Goal: Task Accomplishment & Management: Use online tool/utility

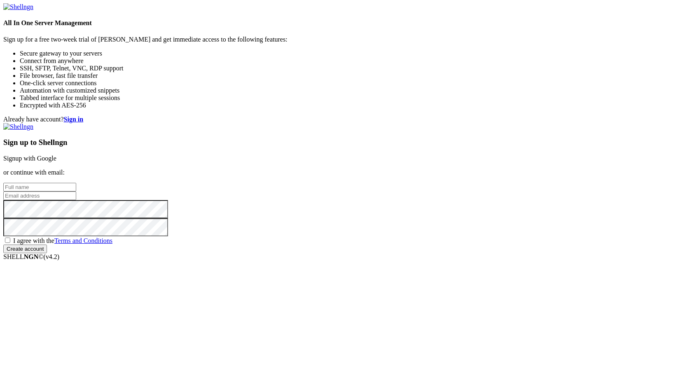
click at [56, 155] on link "Signup with Google" at bounding box center [29, 158] width 53 height 7
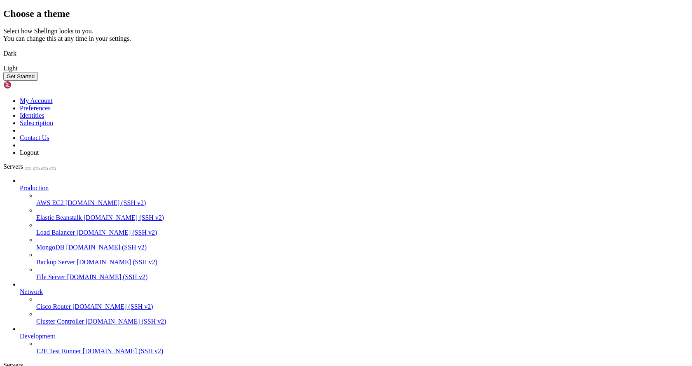
click at [3, 48] on img at bounding box center [3, 48] width 0 height 0
click at [38, 81] on button "Get Started" at bounding box center [20, 76] width 35 height 9
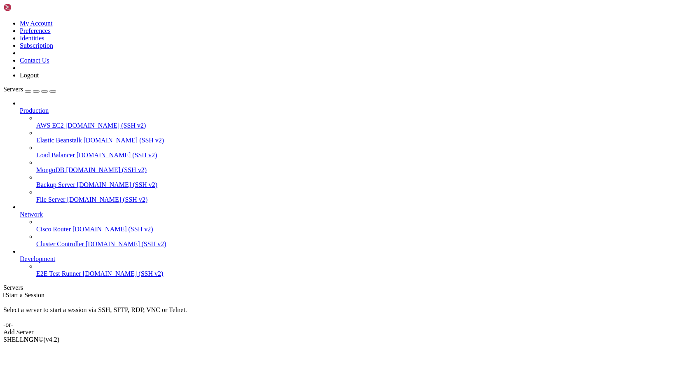
click at [399, 329] on div "Add Server" at bounding box center [346, 332] width 686 height 7
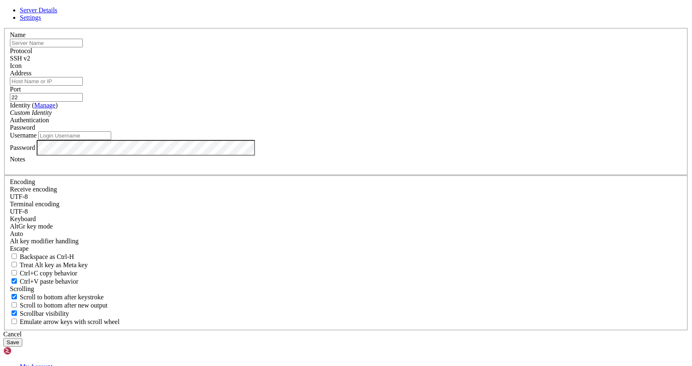
click at [395, 62] on div "SSH v2" at bounding box center [346, 58] width 673 height 7
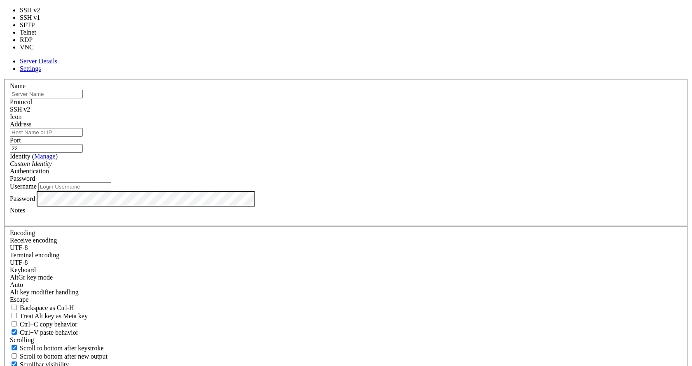
click at [379, 82] on div "Name Protocol SSH v2 Icon Address Port 22 ( Manage )" at bounding box center [346, 230] width 686 height 303
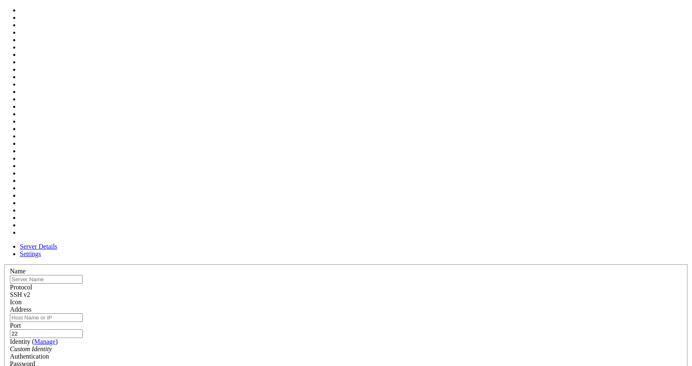
click at [452, 306] on div at bounding box center [346, 306] width 673 height 0
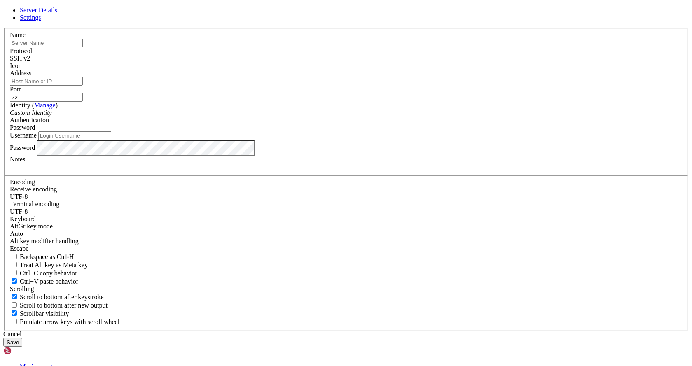
click at [452, 70] on div at bounding box center [346, 70] width 673 height 0
click at [83, 47] on input "text" at bounding box center [46, 43] width 73 height 9
type input "[TECHNICAL_ID]"
click at [83, 86] on input "Address" at bounding box center [46, 81] width 73 height 9
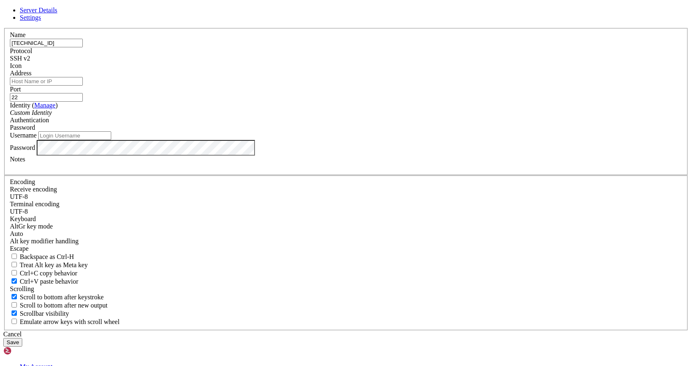
click at [83, 86] on input "Address" at bounding box center [46, 81] width 73 height 9
paste input "[TECHNICAL_ID]"
type input "[TECHNICAL_ID]"
click at [83, 102] on input "22" at bounding box center [46, 97] width 73 height 9
click at [556, 160] on div "Server Details Settings Name [TECHNICAL_ID] Protocol SSH v2 Icon" at bounding box center [346, 177] width 686 height 340
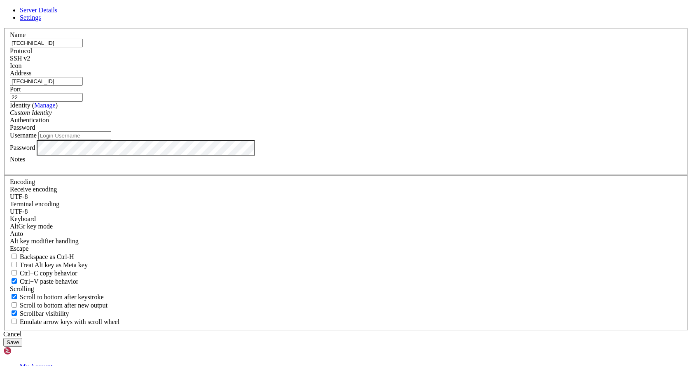
click at [434, 131] on div "Password" at bounding box center [346, 127] width 673 height 7
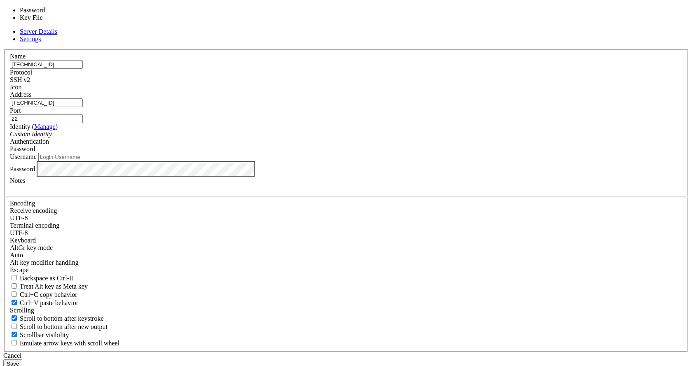
click at [434, 153] on div "Password" at bounding box center [346, 148] width 673 height 7
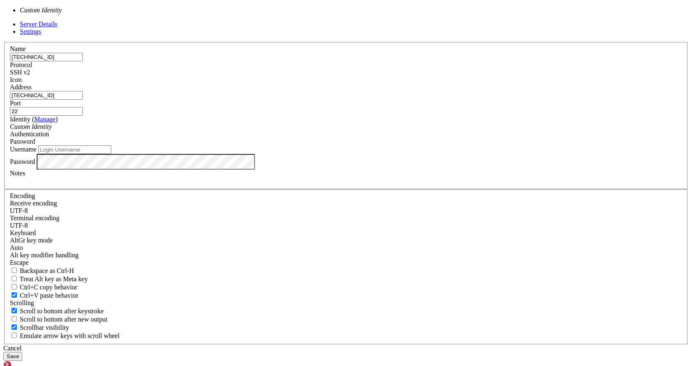
click at [351, 131] on div "Custom Identity" at bounding box center [346, 126] width 673 height 7
click at [296, 131] on div "Custom Identity" at bounding box center [346, 126] width 673 height 7
click at [283, 131] on div "Custom Identity" at bounding box center [346, 126] width 673 height 7
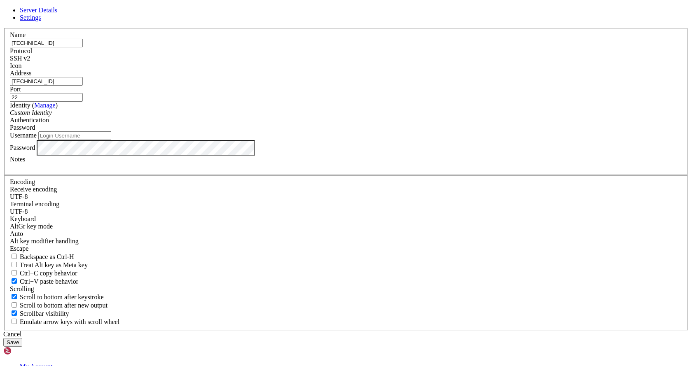
click at [37, 139] on label "Username" at bounding box center [23, 135] width 27 height 7
click at [111, 140] on input "Username" at bounding box center [74, 135] width 73 height 9
click at [206, 168] on div "Server Details Settings Name [TECHNICAL_ID] Protocol SSH v2 Icon" at bounding box center [346, 177] width 686 height 340
click at [111, 140] on input "Username" at bounding box center [74, 135] width 73 height 9
paste input "Administrator"
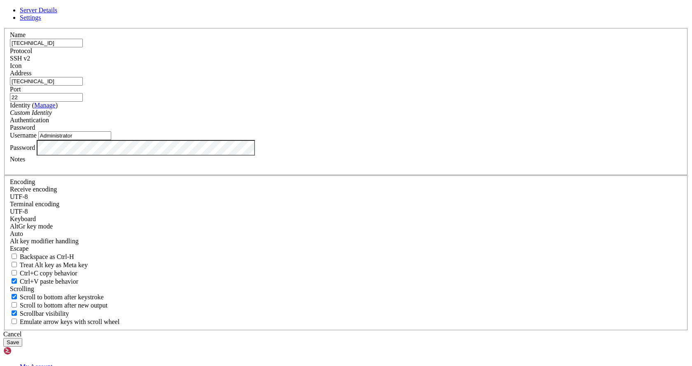
type input "Administrator"
click at [611, 129] on div "Server Details Settings Name [TECHNICAL_ID] Protocol SSH v2 Icon" at bounding box center [346, 177] width 686 height 340
click at [306, 171] on div at bounding box center [346, 166] width 673 height 7
click at [524, 213] on div "Server Details Settings Name [TECHNICAL_ID] Protocol SSH v2 Icon" at bounding box center [346, 177] width 686 height 340
click at [22, 338] on button "Save" at bounding box center [12, 342] width 19 height 9
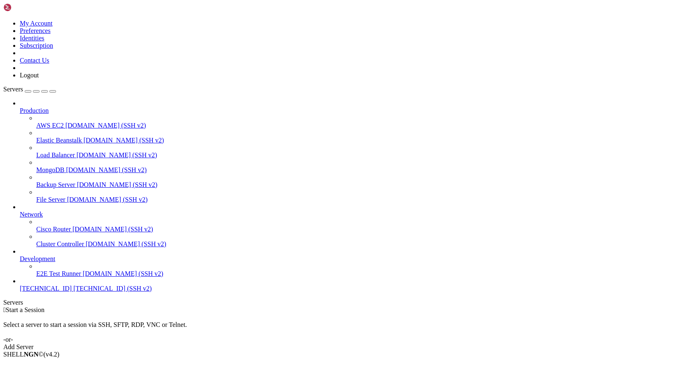
click at [47, 293] on link "[TECHNICAL_ID] [TECHNICAL_ID] (SSH v2)" at bounding box center [354, 288] width 669 height 7
click at [73, 292] on span "[TECHNICAL_ID] (SSH v2)" at bounding box center [112, 288] width 78 height 7
click at [54, 277] on span "E2E Test Runner" at bounding box center [58, 273] width 45 height 7
click at [56, 292] on span "[TECHNICAL_ID]" at bounding box center [46, 288] width 52 height 7
click at [24, 293] on link "[TECHNICAL_ID] [TECHNICAL_ID] (SSH v2)" at bounding box center [354, 288] width 669 height 7
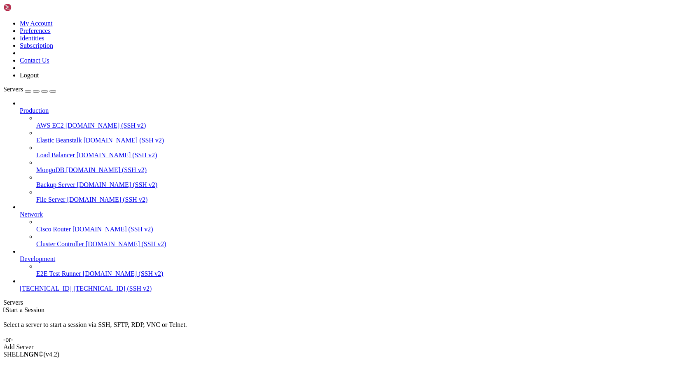
click at [407, 344] on div "Add Server" at bounding box center [346, 347] width 686 height 7
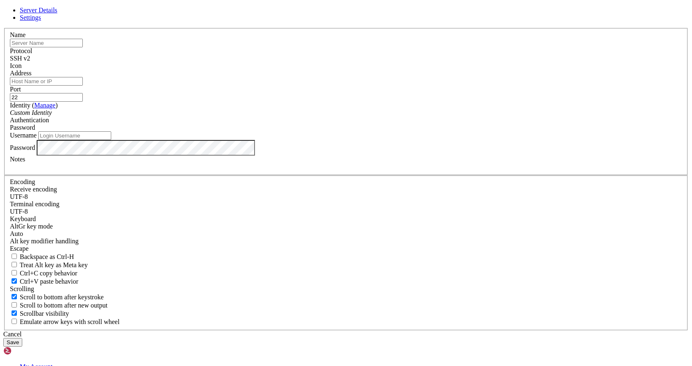
click at [3, 28] on icon at bounding box center [3, 28] width 0 height 0
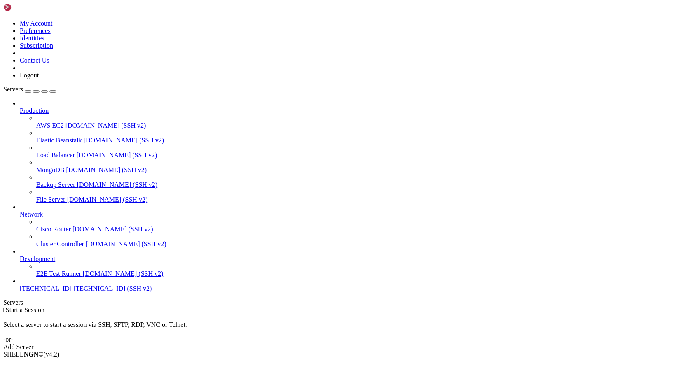
click at [57, 292] on span "[TECHNICAL_ID]" at bounding box center [46, 288] width 52 height 7
click at [56, 292] on span "[TECHNICAL_ID]" at bounding box center [46, 288] width 52 height 7
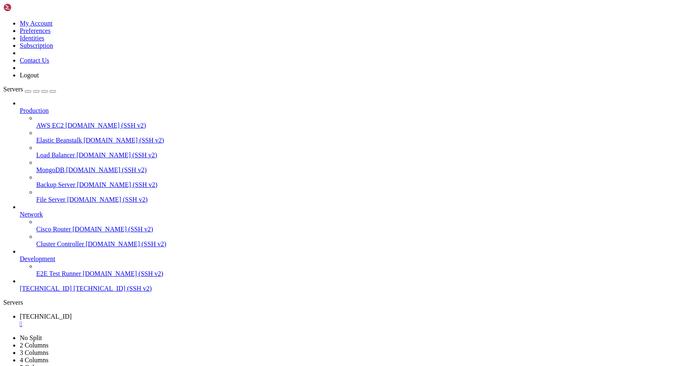
click at [52, 292] on span "[TECHNICAL_ID]" at bounding box center [46, 288] width 52 height 7
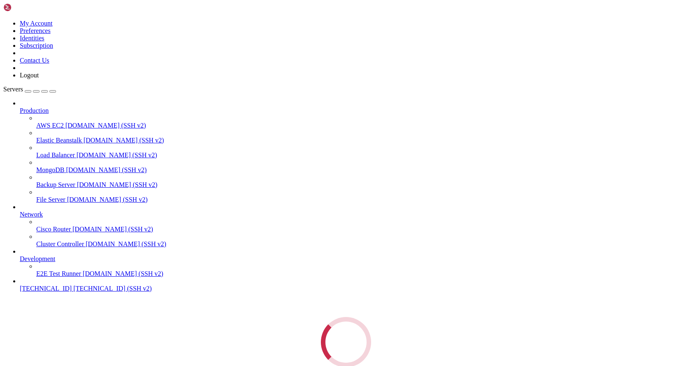
click at [68, 335] on div "Servers Production AWS EC2 [DOMAIN_NAME] (SSH v2) Elastic Beanstalk [DOMAIN_NAM…" at bounding box center [346, 227] width 686 height 282
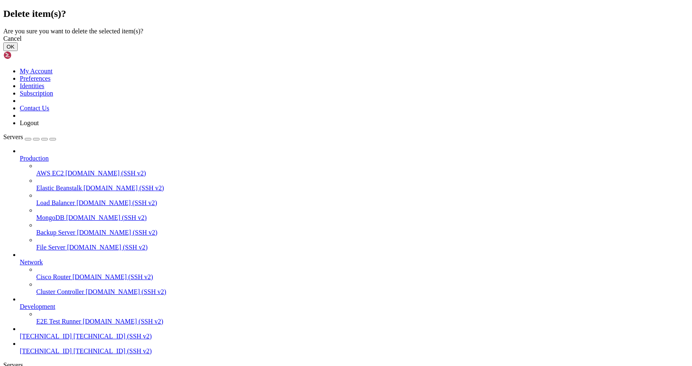
drag, startPoint x: 436, startPoint y: 209, endPoint x: 409, endPoint y: 227, distance: 32.1
click at [18, 51] on button "OK" at bounding box center [10, 46] width 14 height 9
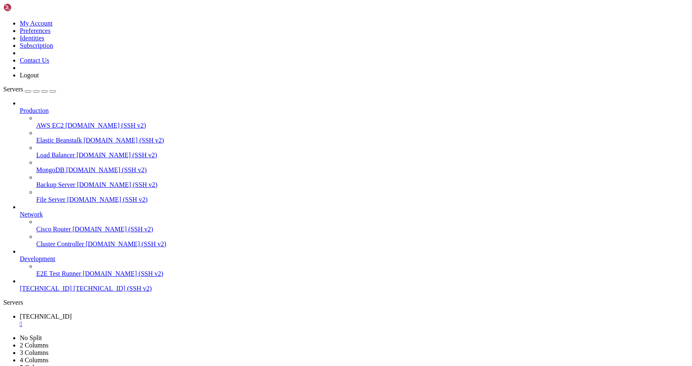
click at [36, 292] on span "[TECHNICAL_ID]" at bounding box center [46, 288] width 52 height 7
drag, startPoint x: 143, startPoint y: 12, endPoint x: 155, endPoint y: 9, distance: 11.9
click at [72, 313] on span "[TECHNICAL_ID]" at bounding box center [46, 316] width 52 height 7
click at [215, 335] on div "" at bounding box center [354, 338] width 669 height 7
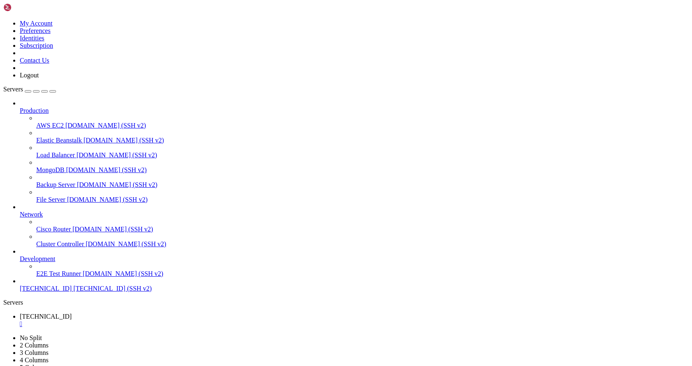
click at [217, 335] on div "" at bounding box center [354, 338] width 669 height 7
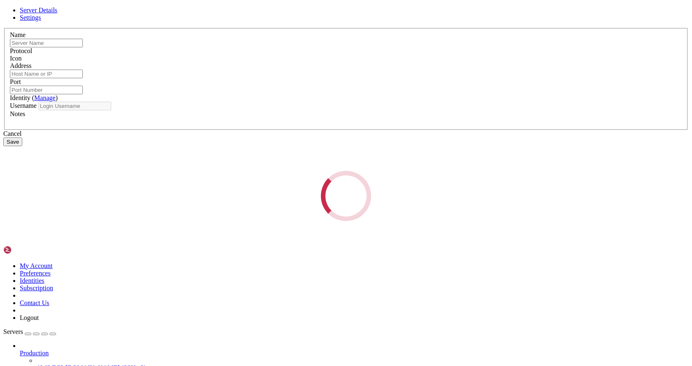
type input "[TECHNICAL_ID]"
type input "22"
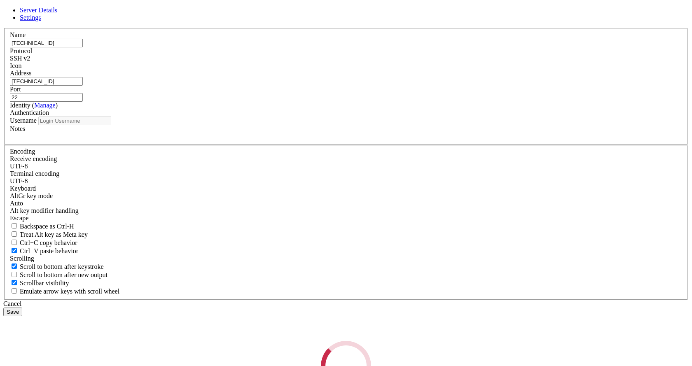
type input "Administrator"
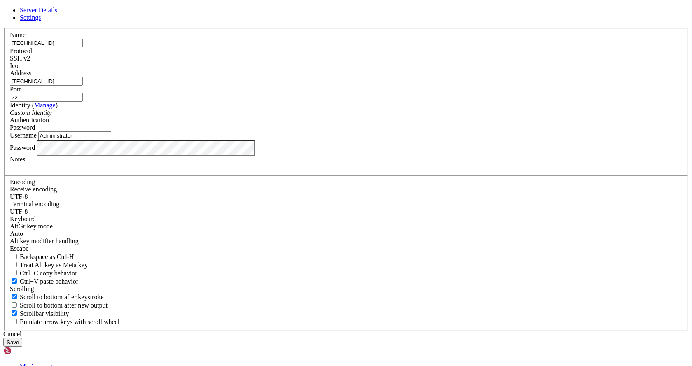
click at [30, 62] on span "SSH v2" at bounding box center [20, 58] width 20 height 7
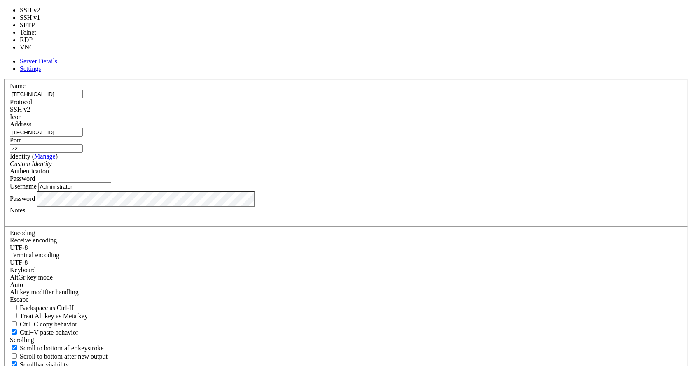
type input "5900"
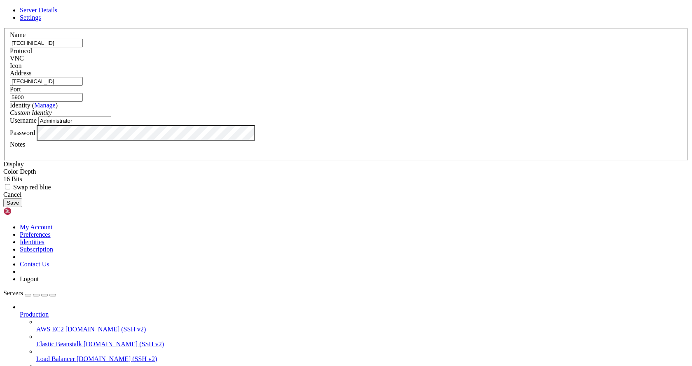
click at [395, 117] on div "Custom Identity" at bounding box center [346, 112] width 673 height 7
click at [394, 117] on div "Custom Identity" at bounding box center [346, 112] width 673 height 7
click at [56, 109] on link "Manage" at bounding box center [44, 105] width 21 height 7
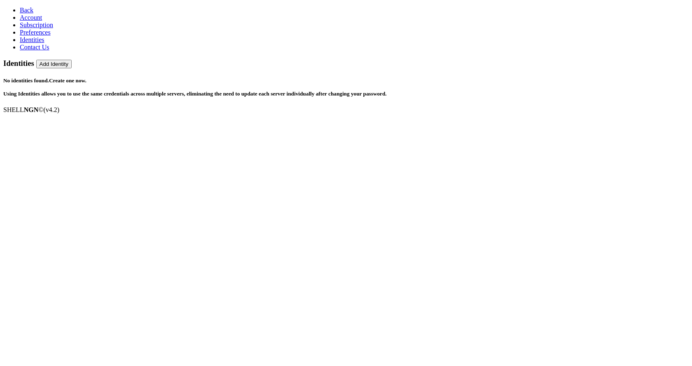
click at [20, 10] on span "Back" at bounding box center [27, 10] width 14 height 7
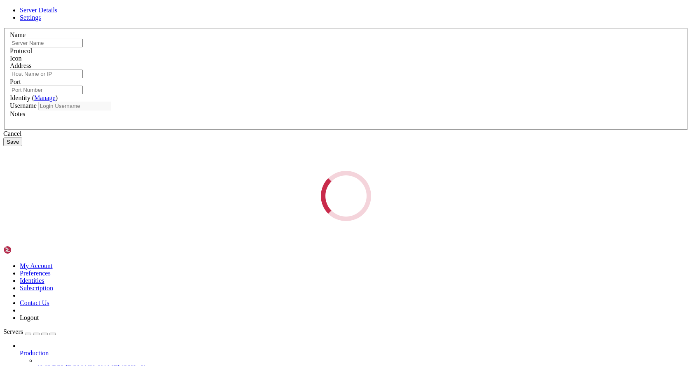
type input "[TECHNICAL_ID]"
type input "22"
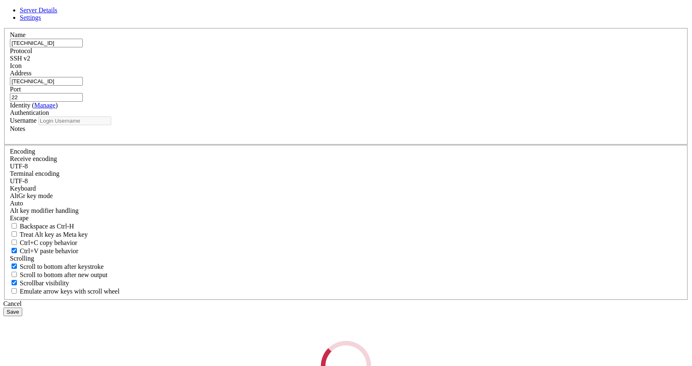
type input "Administrator"
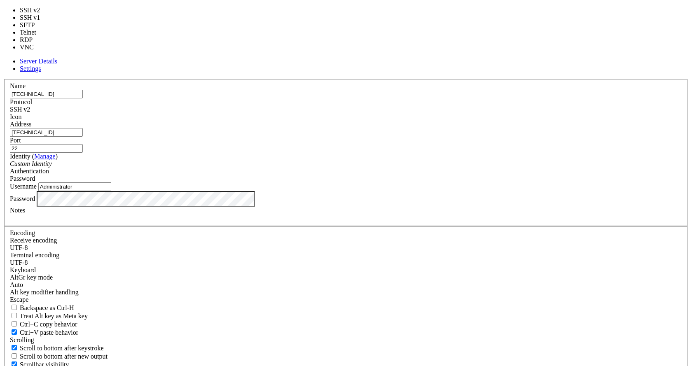
click at [30, 106] on span "SSH v2" at bounding box center [20, 109] width 20 height 7
type input "5900"
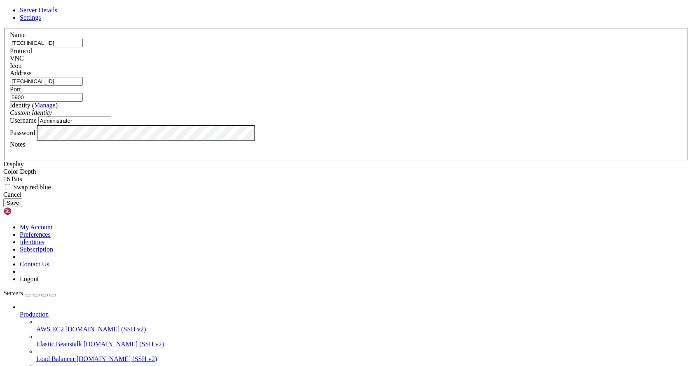
click at [22, 207] on button "Save" at bounding box center [12, 203] width 19 height 9
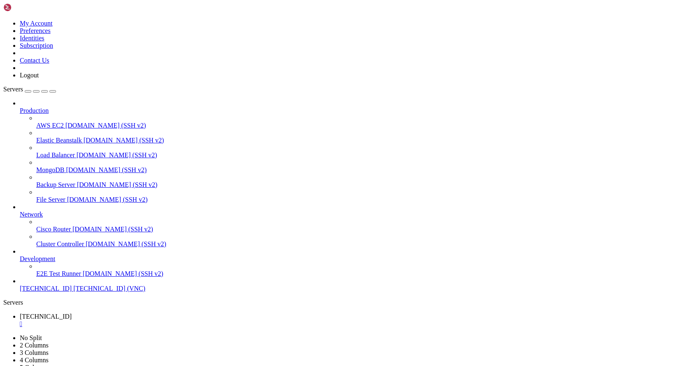
drag, startPoint x: 427, startPoint y: 116, endPoint x: 414, endPoint y: 121, distance: 14.6
drag, startPoint x: 387, startPoint y: 582, endPoint x: 365, endPoint y: 610, distance: 36.0
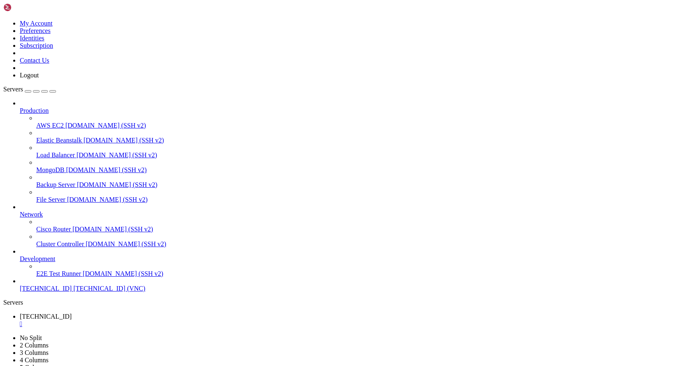
drag, startPoint x: 331, startPoint y: 661, endPoint x: 323, endPoint y: 435, distance: 226.0
drag, startPoint x: 129, startPoint y: 27, endPoint x: 136, endPoint y: 27, distance: 6.2
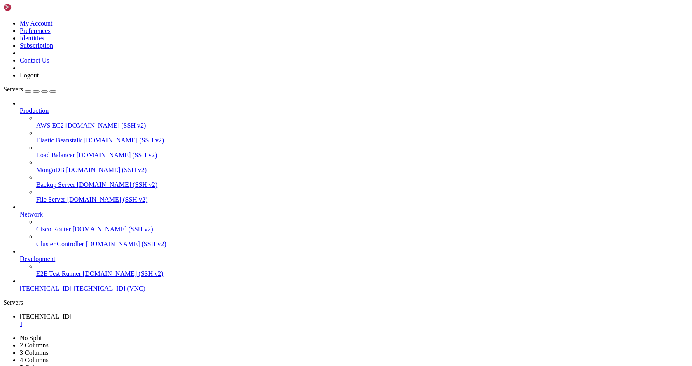
drag, startPoint x: 189, startPoint y: 31, endPoint x: 189, endPoint y: 62, distance: 30.5
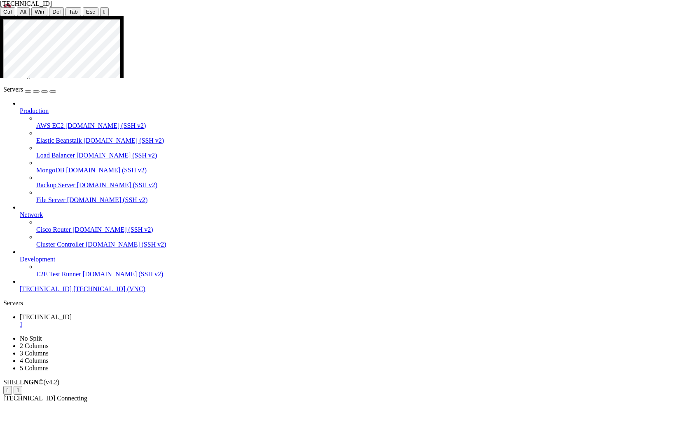
click at [0, 16] on icon at bounding box center [0, 16] width 0 height 0
click at [120, 366] on div at bounding box center [61, 434] width 117 height 0
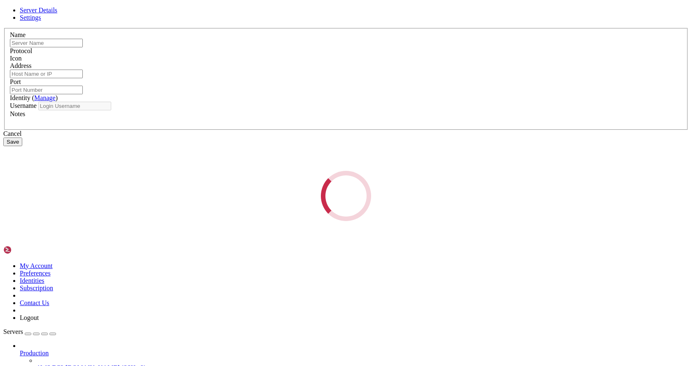
type input "[TECHNICAL_ID]"
type input "5900"
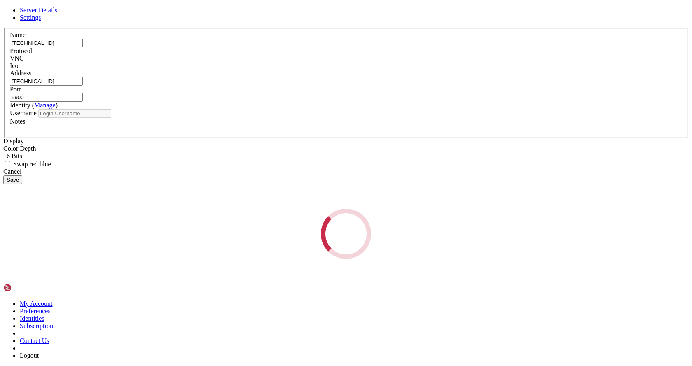
type input "Administrator"
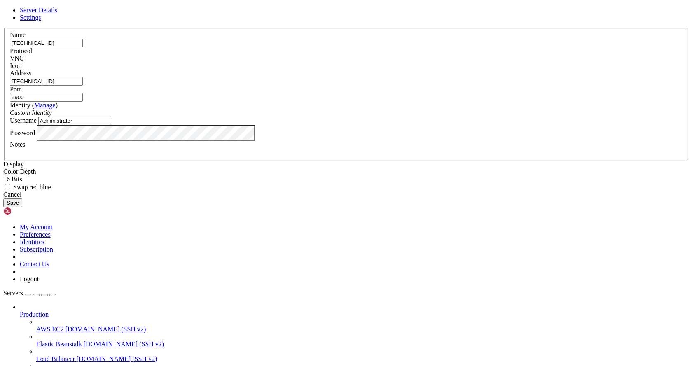
click at [407, 62] on div "VNC" at bounding box center [346, 58] width 673 height 7
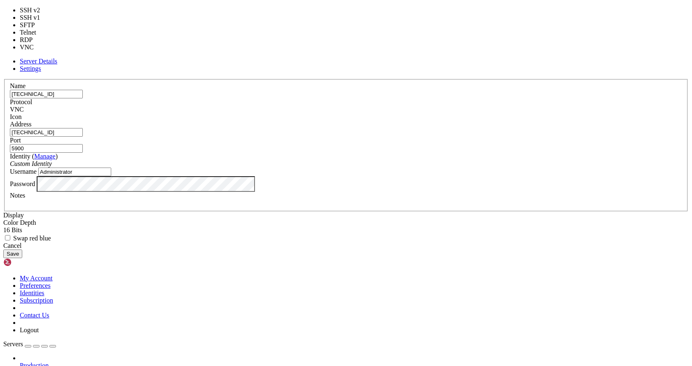
type input "3389"
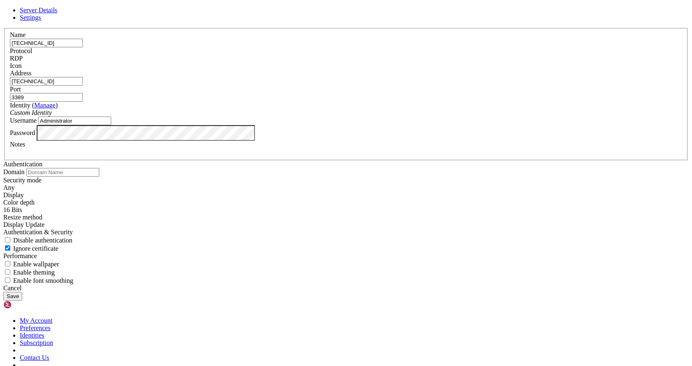
click at [562, 191] on div "Server Details Settings Name [TECHNICAL_ID] Protocol RDP Icon" at bounding box center [346, 154] width 686 height 294
click at [22, 292] on button "Save" at bounding box center [12, 296] width 19 height 9
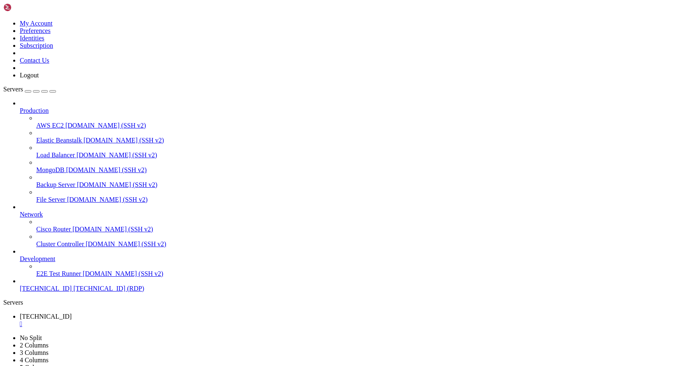
click at [66, 293] on div "Production AWS EC2 [DOMAIN_NAME] (SSH v2) Elastic Beanstalk [DOMAIN_NAME] (SSH …" at bounding box center [346, 196] width 686 height 193
click at [73, 292] on span "[TECHNICAL_ID] (RDP)" at bounding box center [108, 288] width 71 height 7
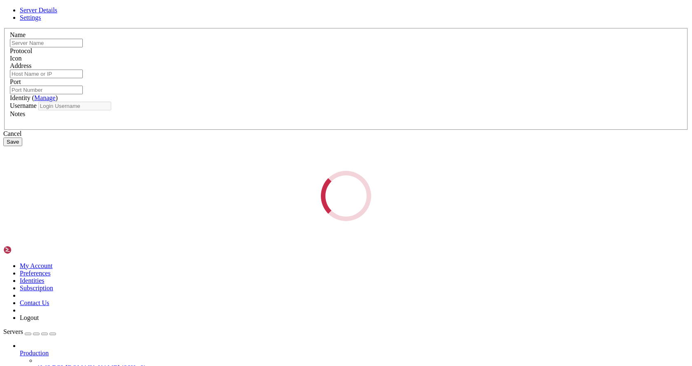
type input "[TECHNICAL_ID]"
type input "3389"
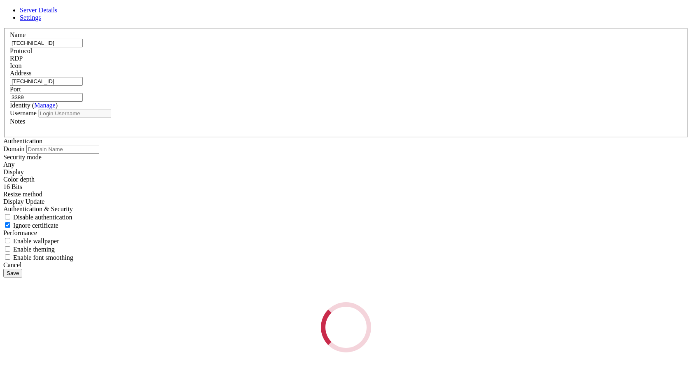
type input "Administrator"
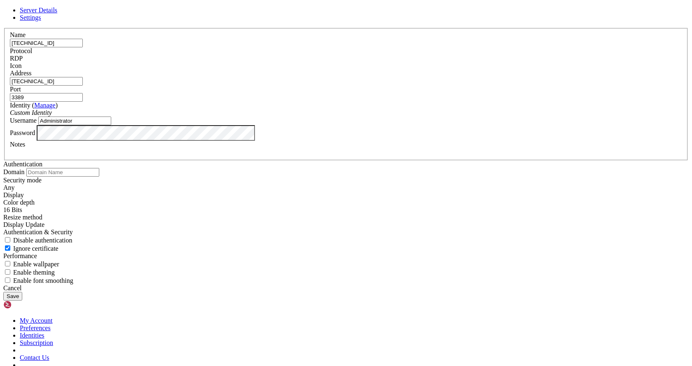
click at [444, 70] on div at bounding box center [346, 70] width 673 height 0
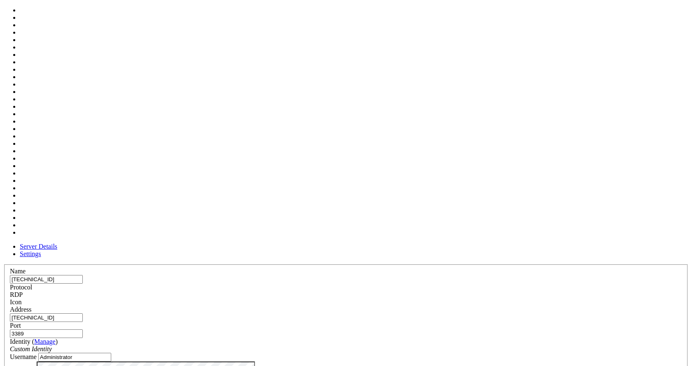
click at [444, 306] on div at bounding box center [346, 306] width 673 height 0
click at [445, 306] on div at bounding box center [346, 306] width 673 height 0
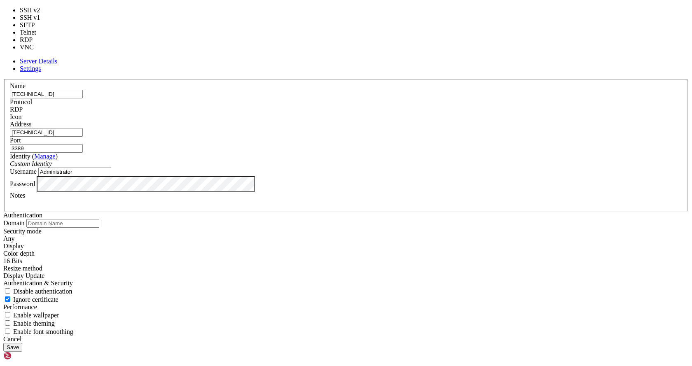
click at [400, 106] on div "RDP" at bounding box center [346, 109] width 673 height 7
type input "22"
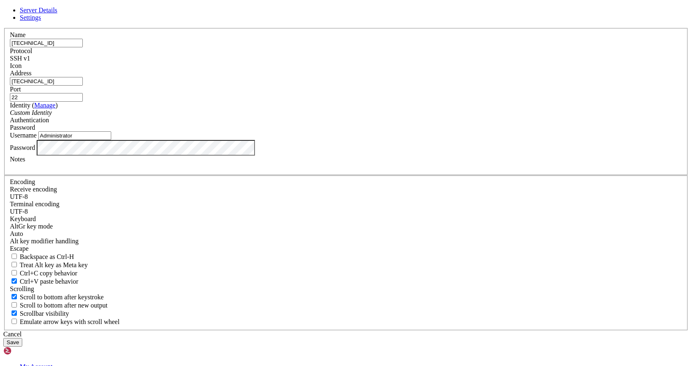
click at [22, 338] on button "Save" at bounding box center [12, 342] width 19 height 9
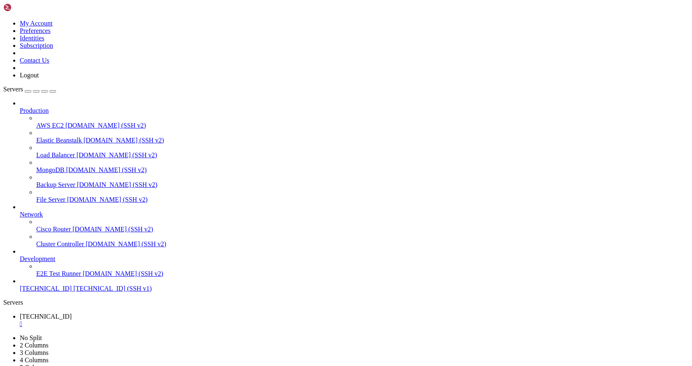
click at [72, 313] on span "[TECHNICAL_ID]" at bounding box center [46, 316] width 52 height 7
click at [72, 328] on span "[TECHNICAL_ID]" at bounding box center [46, 331] width 52 height 7
click at [72, 313] on span "[TECHNICAL_ID]" at bounding box center [46, 316] width 52 height 7
click at [20, 328] on icon at bounding box center [20, 331] width 0 height 7
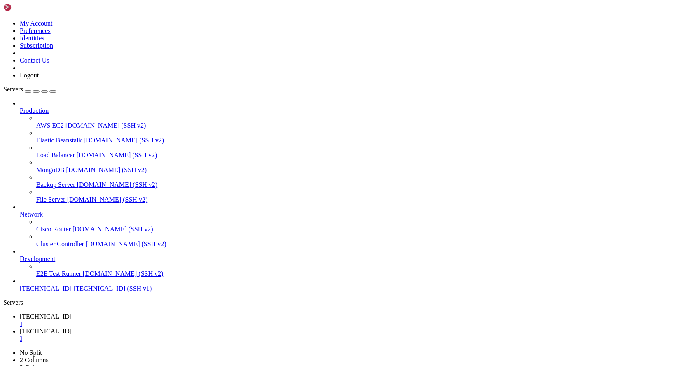
click at [154, 321] on div "" at bounding box center [354, 324] width 669 height 7
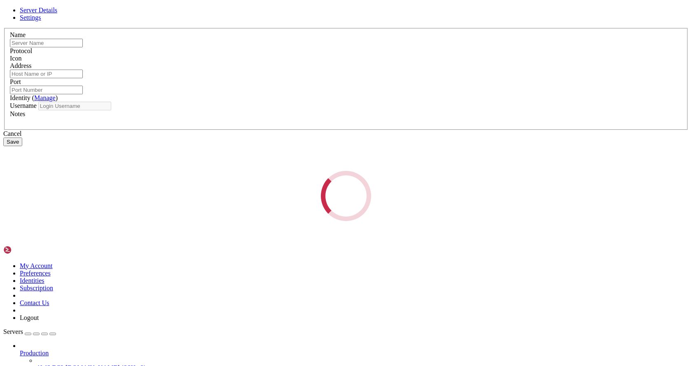
type input "[TECHNICAL_ID]"
type input "22"
type input "Administrator"
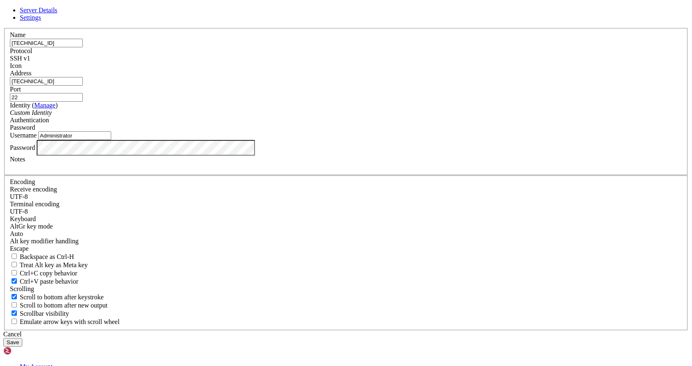
click at [66, 117] on div "Server Details Settings Name [TECHNICAL_ID] Protocol SSH v1 Icon" at bounding box center [346, 177] width 686 height 340
click at [57, 14] on span "Server Details" at bounding box center [39, 10] width 38 height 7
click at [41, 21] on span "Settings" at bounding box center [30, 17] width 21 height 7
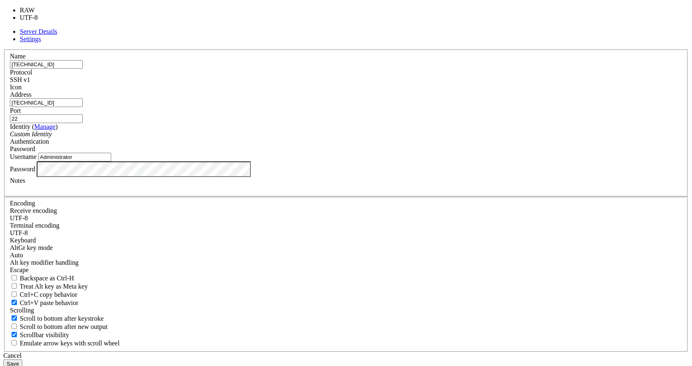
click at [317, 215] on div "UTF-8" at bounding box center [346, 218] width 673 height 7
click at [364, 197] on fieldset "Encoding Receive encoding UTF-8 Terminal encoding UTF-8 Keyboard" at bounding box center [346, 275] width 684 height 156
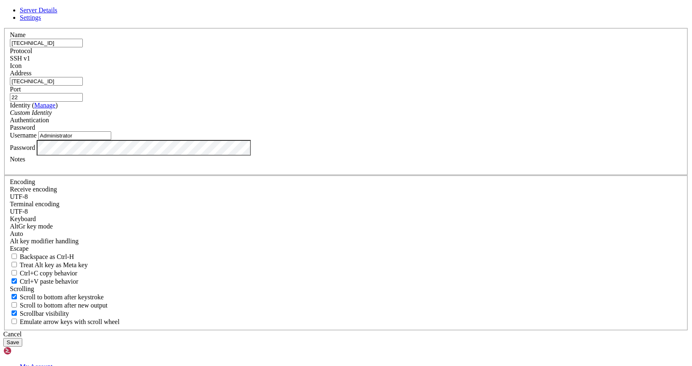
click at [57, 14] on span "Server Details" at bounding box center [39, 10] width 38 height 7
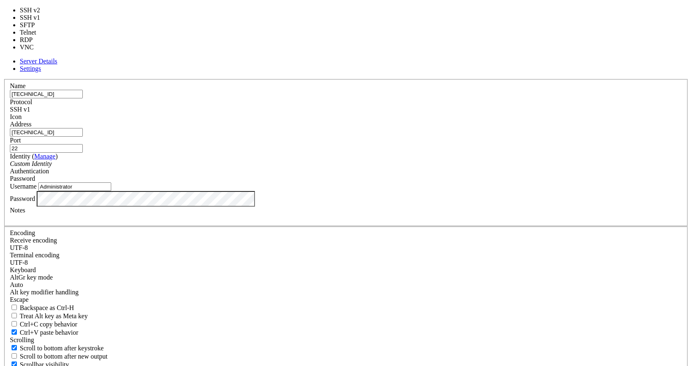
click at [30, 108] on span at bounding box center [30, 109] width 0 height 7
type input "23"
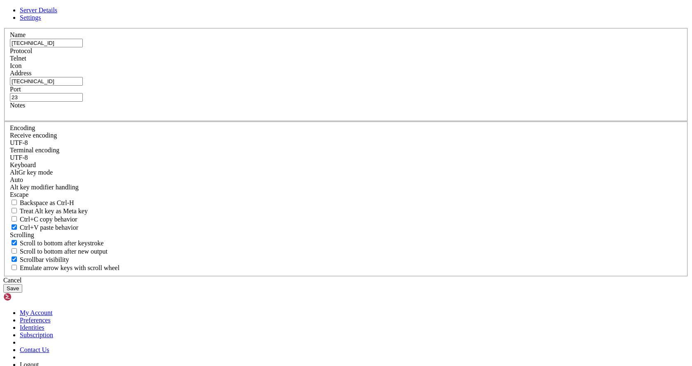
drag, startPoint x: 378, startPoint y: 87, endPoint x: 379, endPoint y: 92, distance: 5.4
click at [379, 21] on header "Server Details Settings" at bounding box center [346, 14] width 686 height 15
click at [22, 284] on button "Save" at bounding box center [12, 288] width 19 height 9
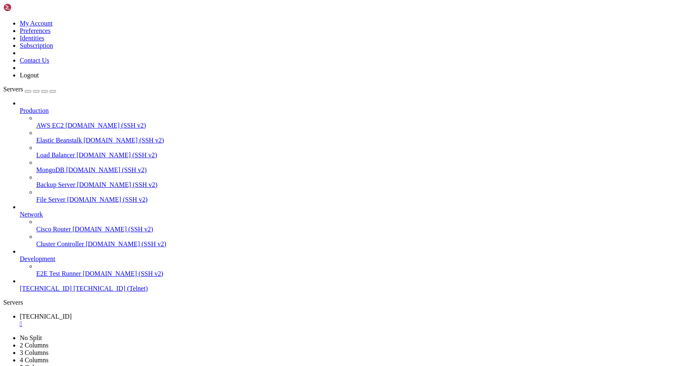
click at [155, 321] on div "" at bounding box center [354, 324] width 669 height 7
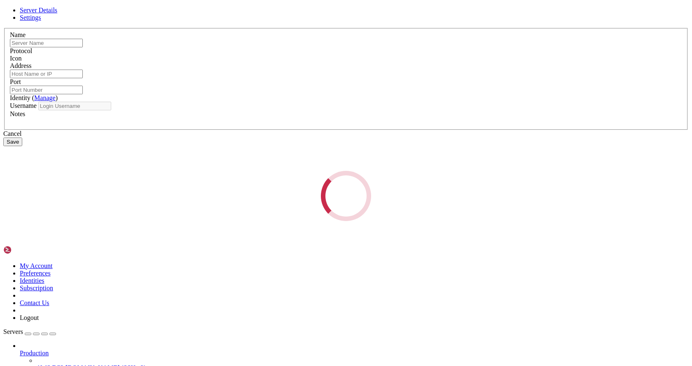
type input "[TECHNICAL_ID]"
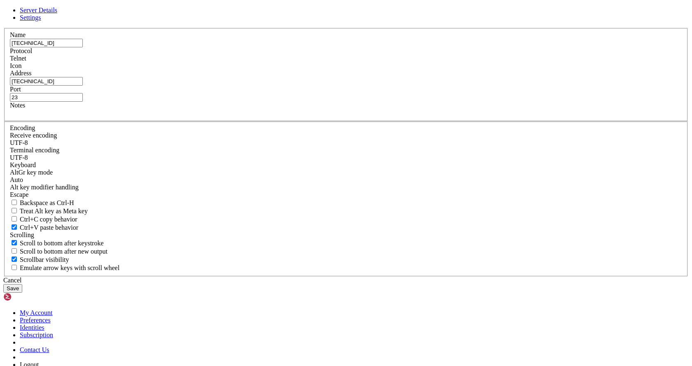
click at [405, 62] on div "Telnet" at bounding box center [346, 58] width 673 height 7
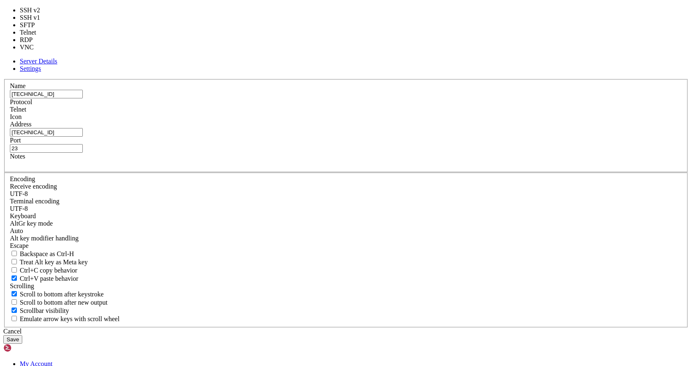
type input "22"
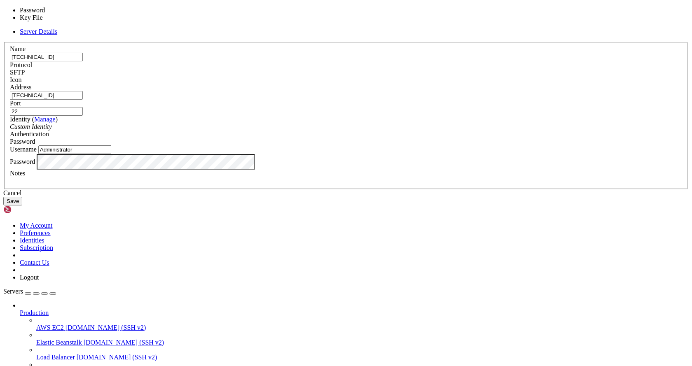
click at [35, 145] on span "Password" at bounding box center [22, 141] width 25 height 7
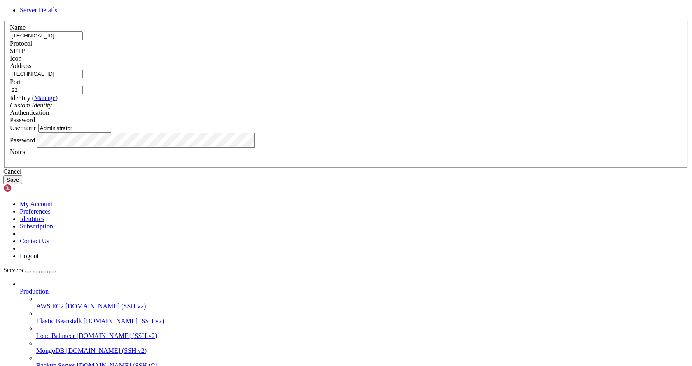
click at [22, 184] on button "Save" at bounding box center [12, 180] width 19 height 9
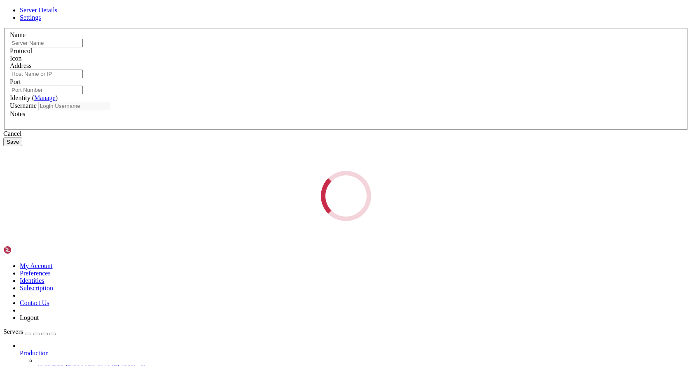
type input "[TECHNICAL_ID]"
type input "22"
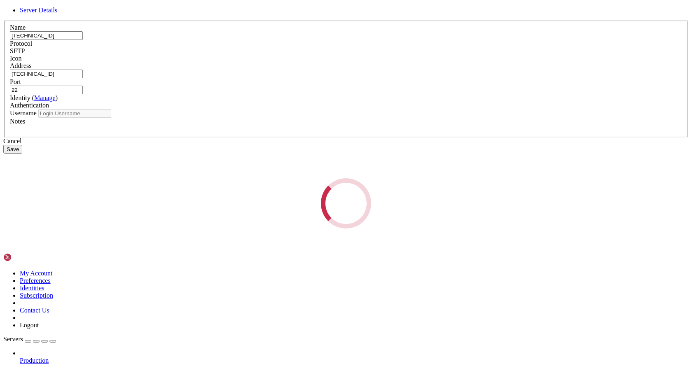
type input "Administrator"
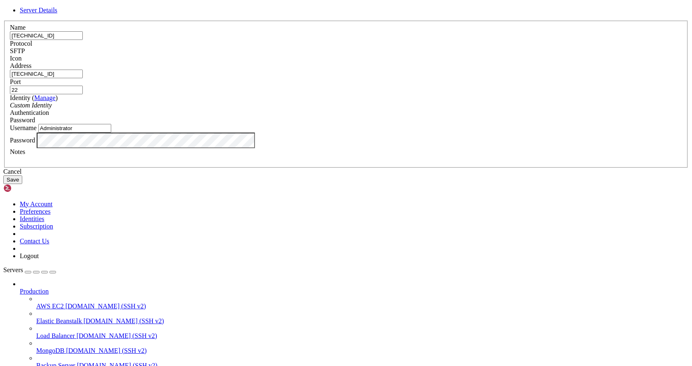
click at [21, 85] on label "Port" at bounding box center [15, 81] width 11 height 7
click at [83, 94] on input "22" at bounding box center [46, 90] width 73 height 9
click at [403, 55] on div "SFTP" at bounding box center [346, 50] width 673 height 7
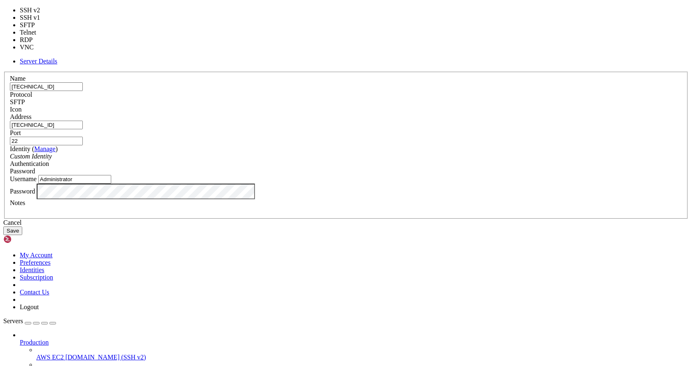
type input "3389"
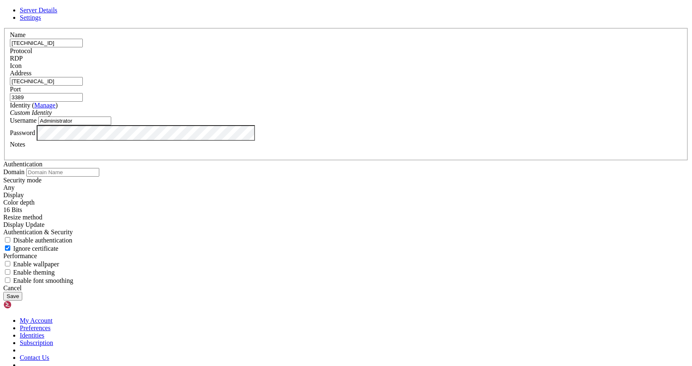
click at [22, 292] on button "Save" at bounding box center [12, 296] width 19 height 9
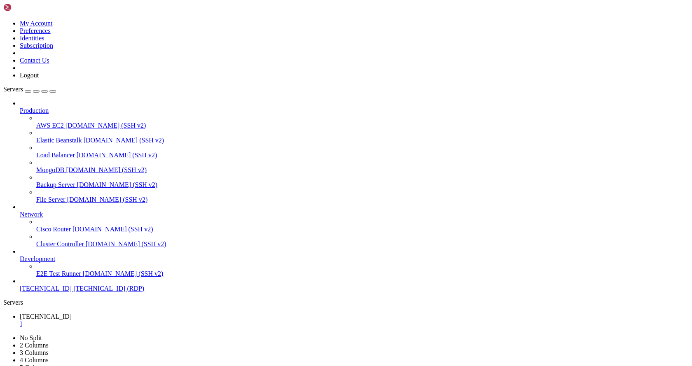
click at [155, 321] on div "" at bounding box center [354, 324] width 669 height 7
drag, startPoint x: 549, startPoint y: 705, endPoint x: 432, endPoint y: 706, distance: 116.6
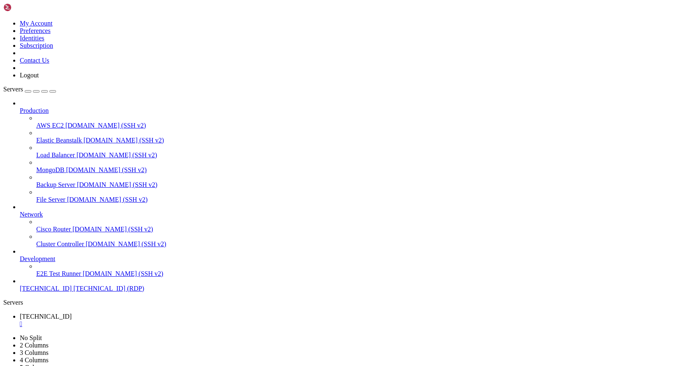
drag, startPoint x: 448, startPoint y: 708, endPoint x: 460, endPoint y: 704, distance: 12.8
drag, startPoint x: 556, startPoint y: 705, endPoint x: 436, endPoint y: 706, distance: 120.3
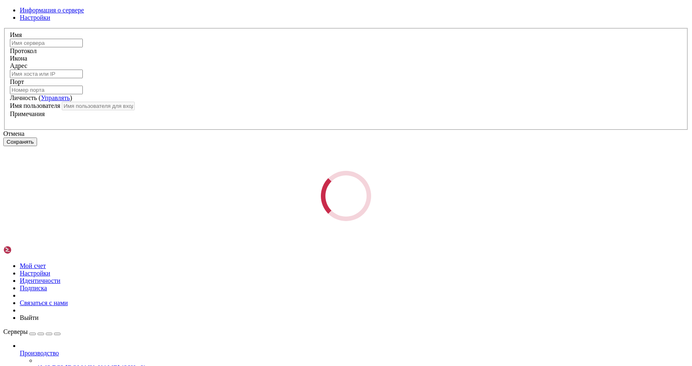
type input "[TECHNICAL_ID]"
type input "3389"
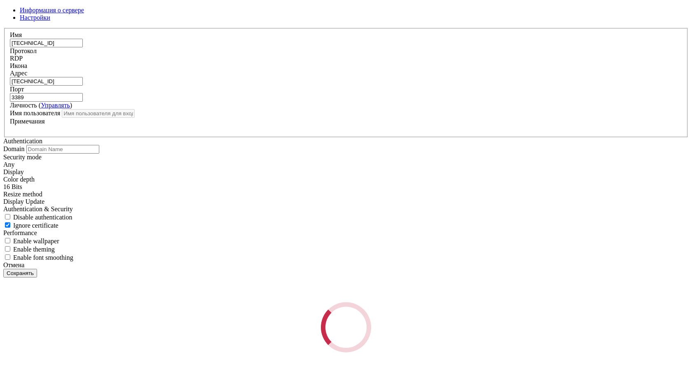
type input "Administrator"
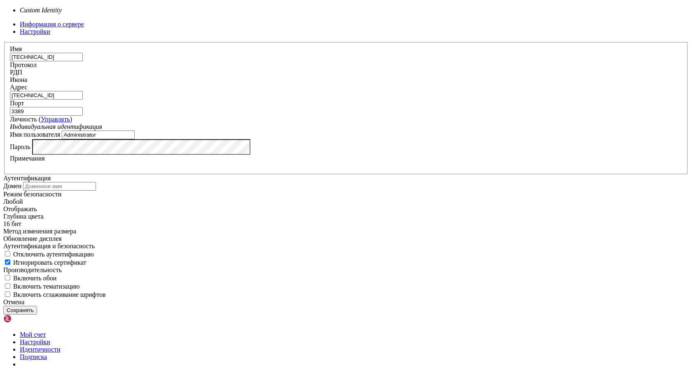
click at [354, 131] on div "Индивидуальная идентификация" at bounding box center [346, 126] width 673 height 7
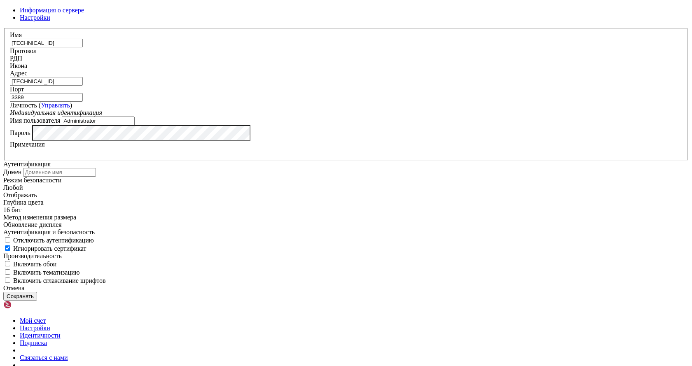
click at [354, 117] on div "Индивидуальная идентификация" at bounding box center [346, 112] width 673 height 7
click at [50, 21] on font "Настройки" at bounding box center [35, 17] width 30 height 7
click at [84, 14] on font "Информация о сервере" at bounding box center [52, 10] width 64 height 7
click at [70, 109] on font "Управлять" at bounding box center [55, 105] width 29 height 7
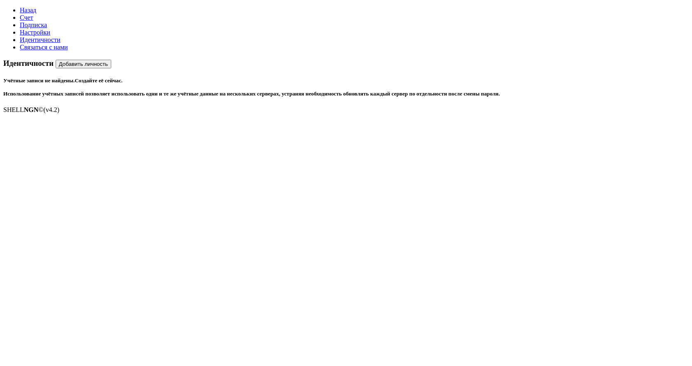
click at [33, 21] on link "Счет" at bounding box center [27, 17] width 14 height 7
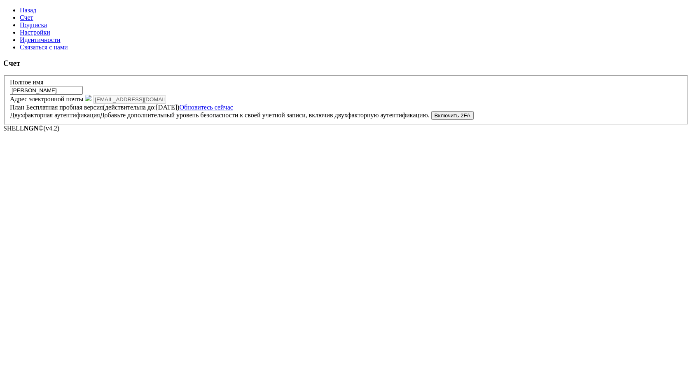
click at [20, 9] on font "Назад" at bounding box center [28, 10] width 16 height 7
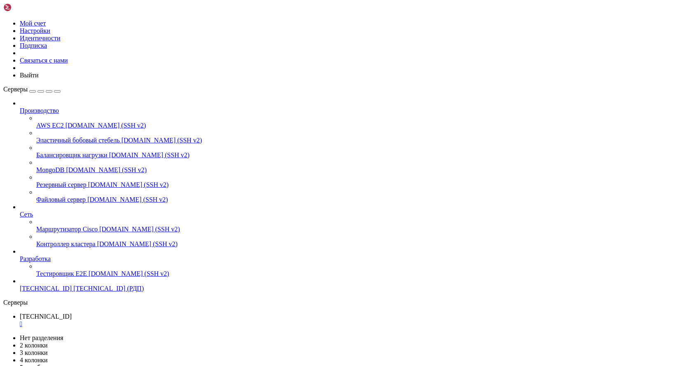
click at [67, 178] on div at bounding box center [346, 183] width 692 height 366
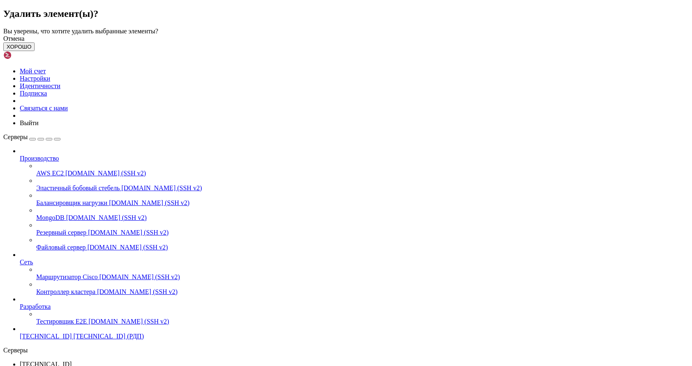
click at [35, 51] on button "ХОРОШО" at bounding box center [18, 46] width 31 height 9
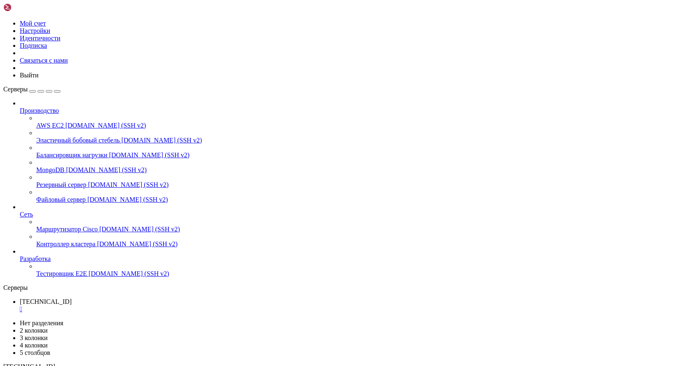
click at [89, 277] on font "[DOMAIN_NAME] (SSH v2)" at bounding box center [129, 273] width 81 height 7
